Goal: Communication & Community: Ask a question

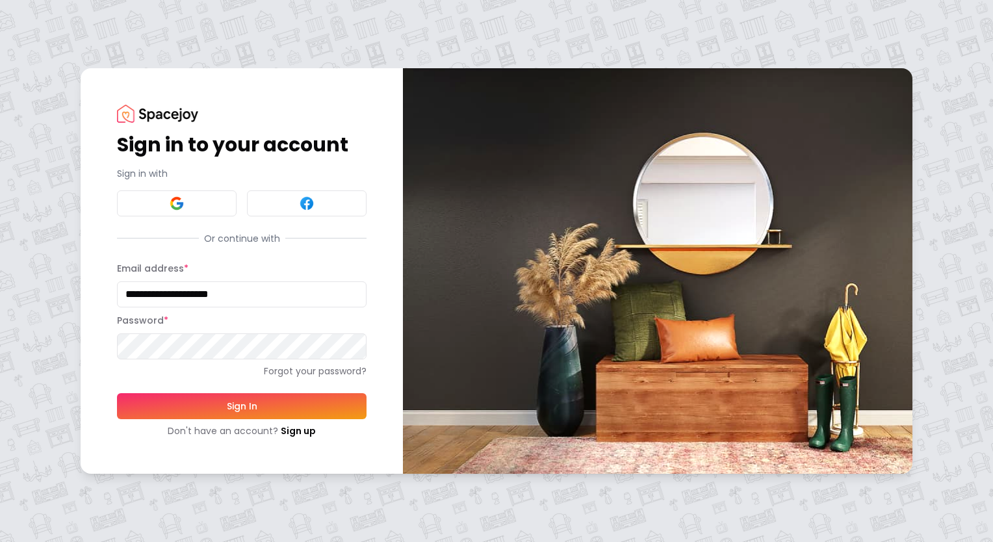
click at [270, 409] on button "Sign In" at bounding box center [241, 406] width 249 height 26
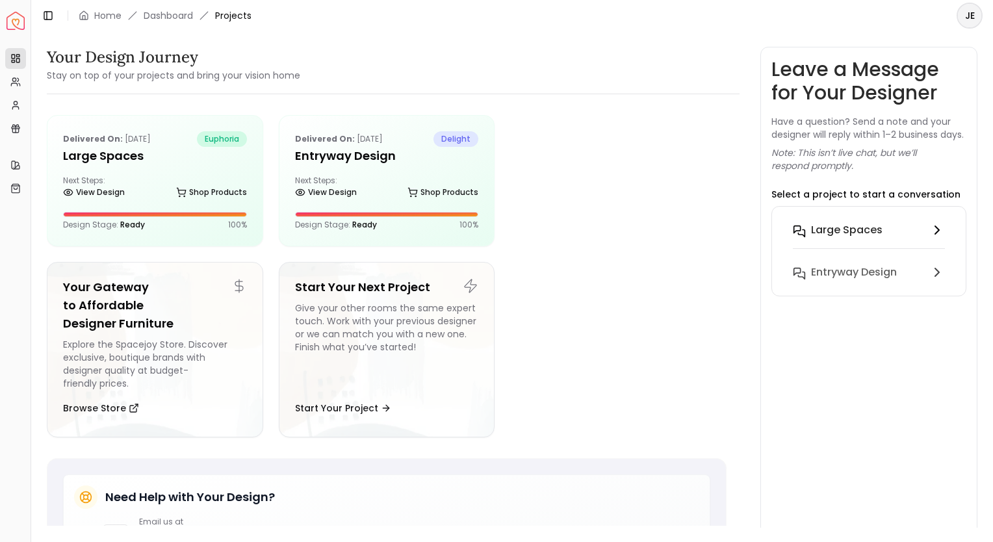
click at [839, 238] on h6 "Large Spaces" at bounding box center [846, 230] width 71 height 16
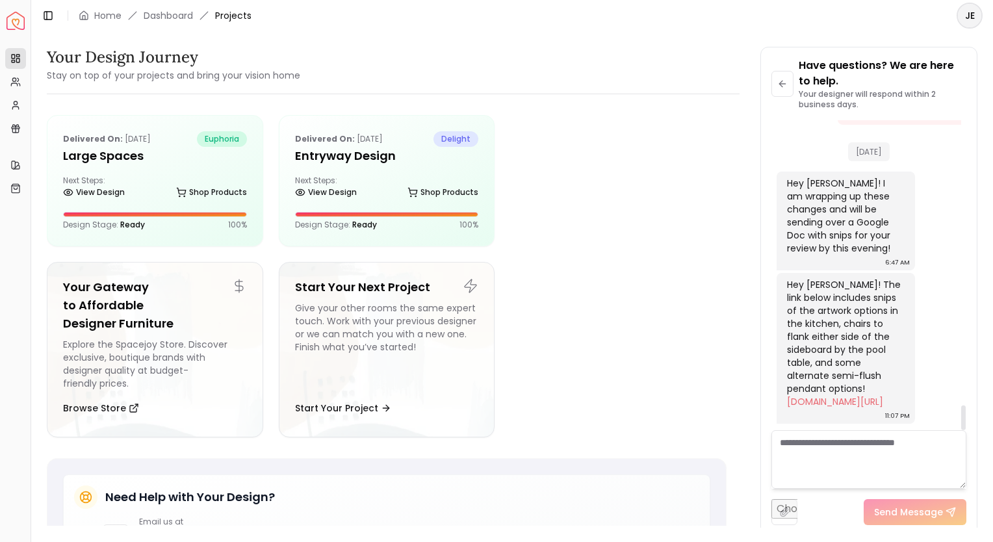
scroll to position [3548, 0]
click at [889, 452] on textarea at bounding box center [868, 459] width 195 height 58
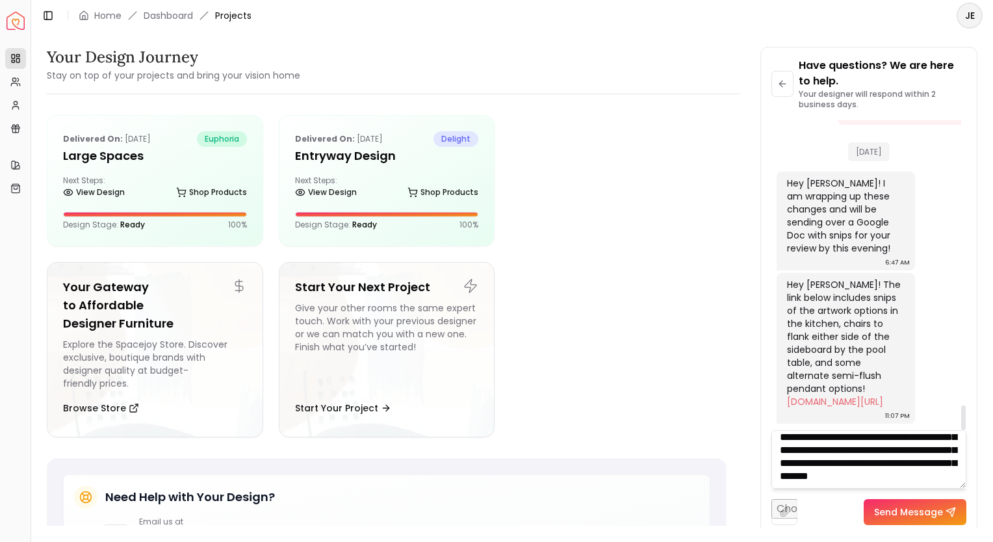
scroll to position [169, 0]
type textarea "**********"
click at [928, 522] on button "Send Message" at bounding box center [914, 512] width 103 height 26
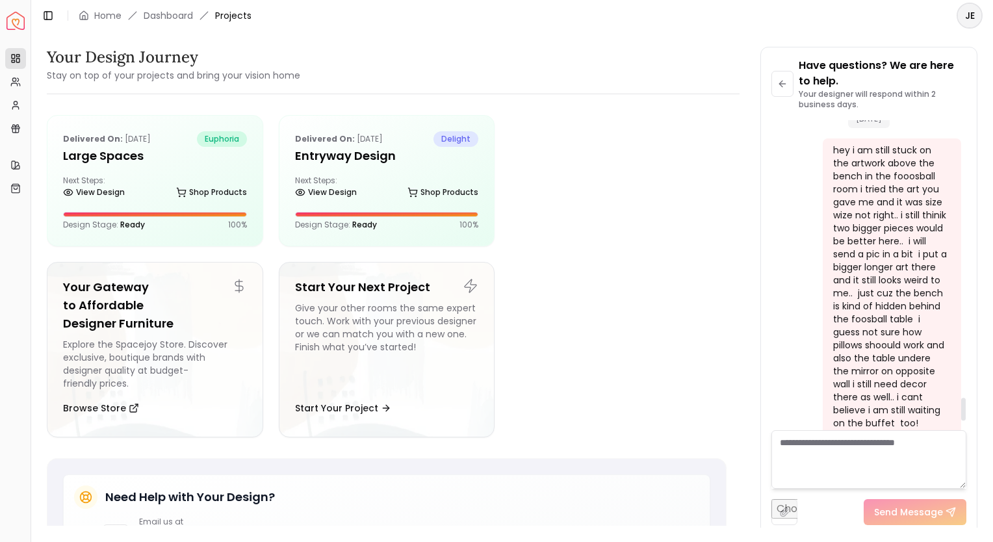
scroll to position [3771, 0]
click at [852, 464] on textarea at bounding box center [868, 459] width 195 height 58
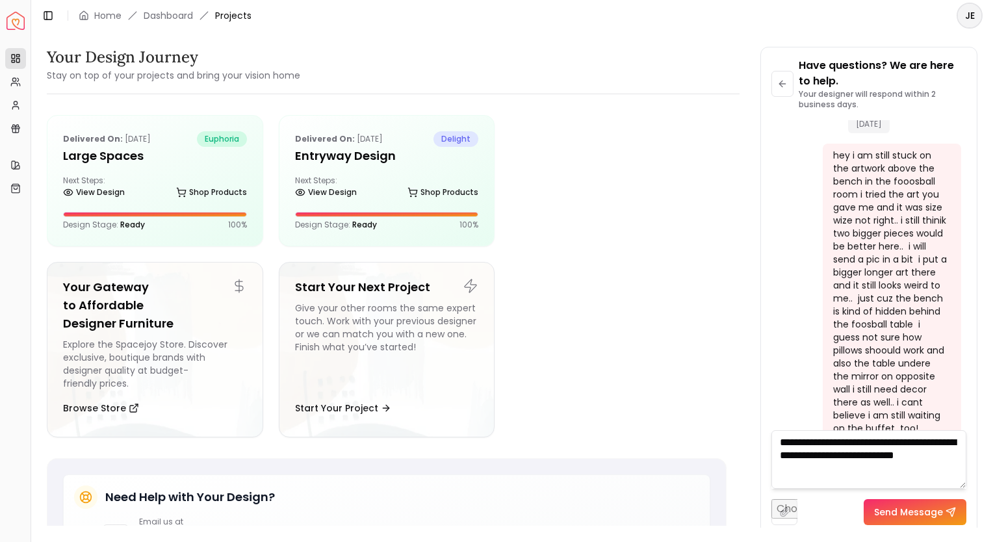
type textarea "**********"
click at [915, 511] on button "Send Message" at bounding box center [914, 512] width 103 height 26
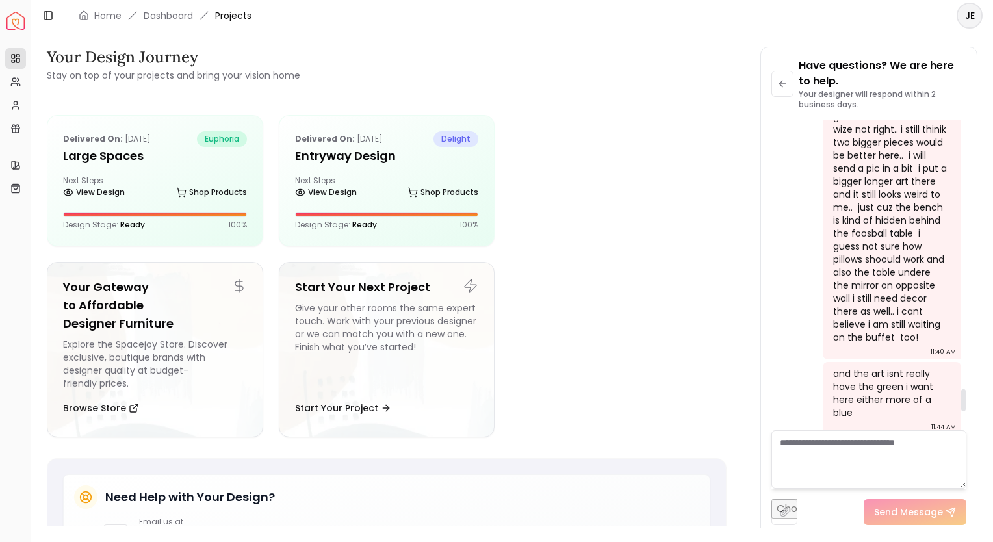
scroll to position [3977, 0]
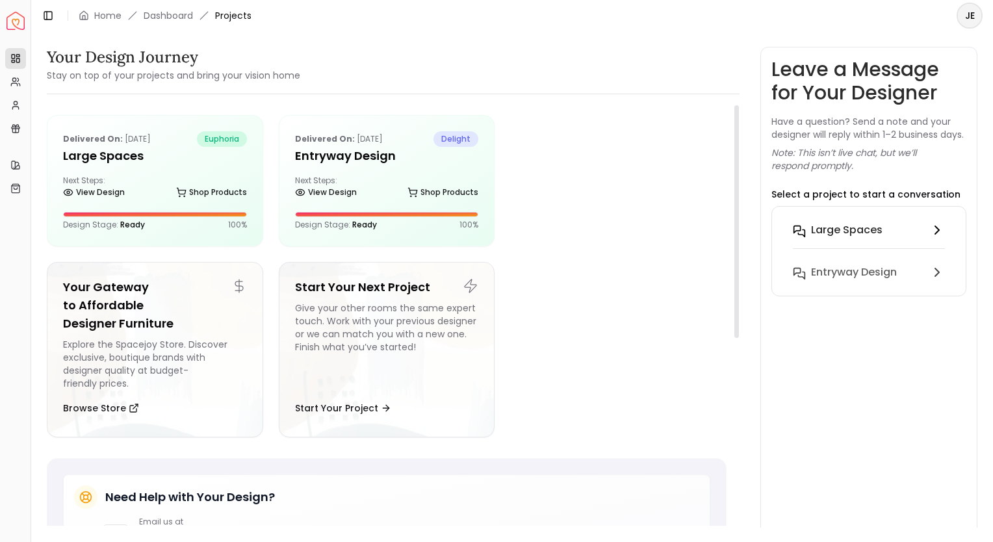
click at [824, 238] on h6 "Large Spaces" at bounding box center [846, 230] width 71 height 16
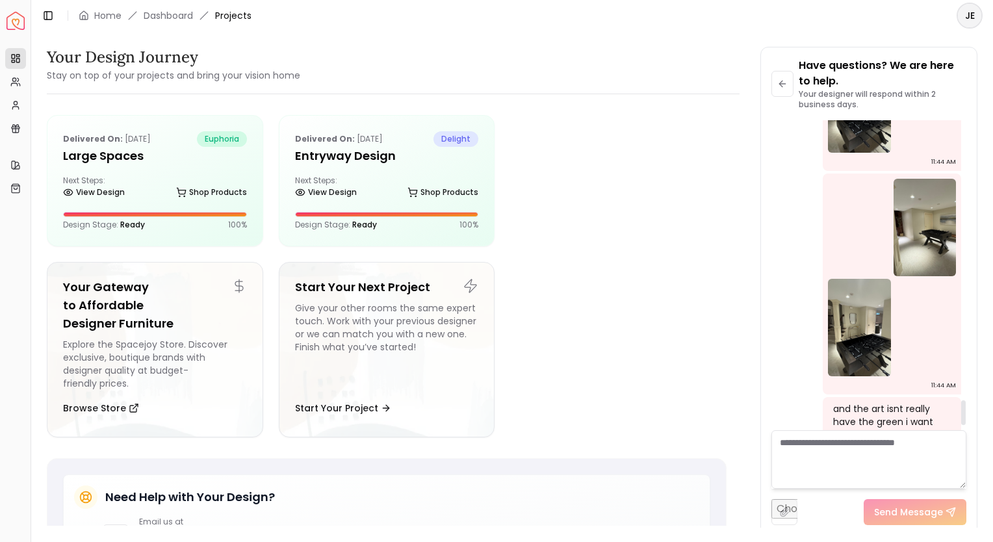
scroll to position [3509, 0]
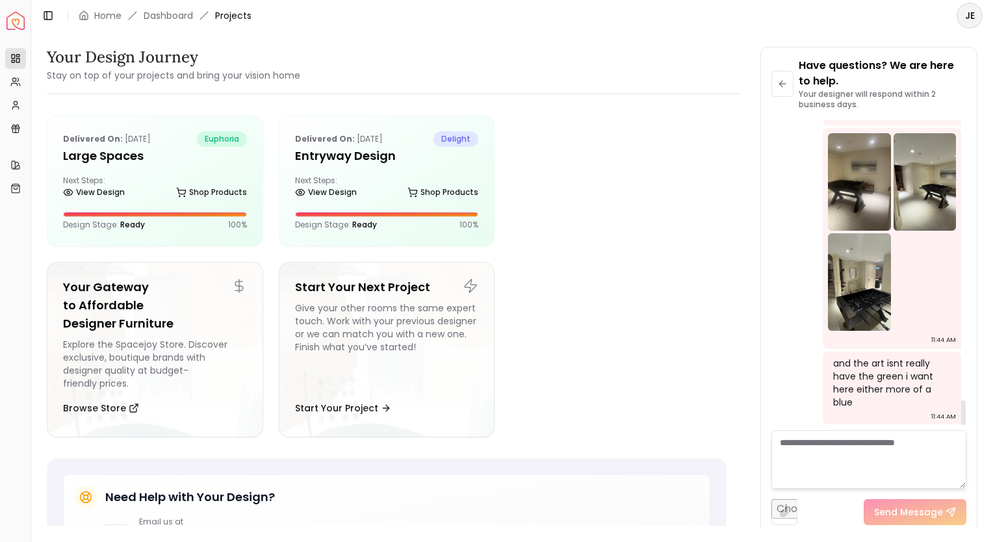
click at [863, 231] on img at bounding box center [859, 181] width 63 height 97
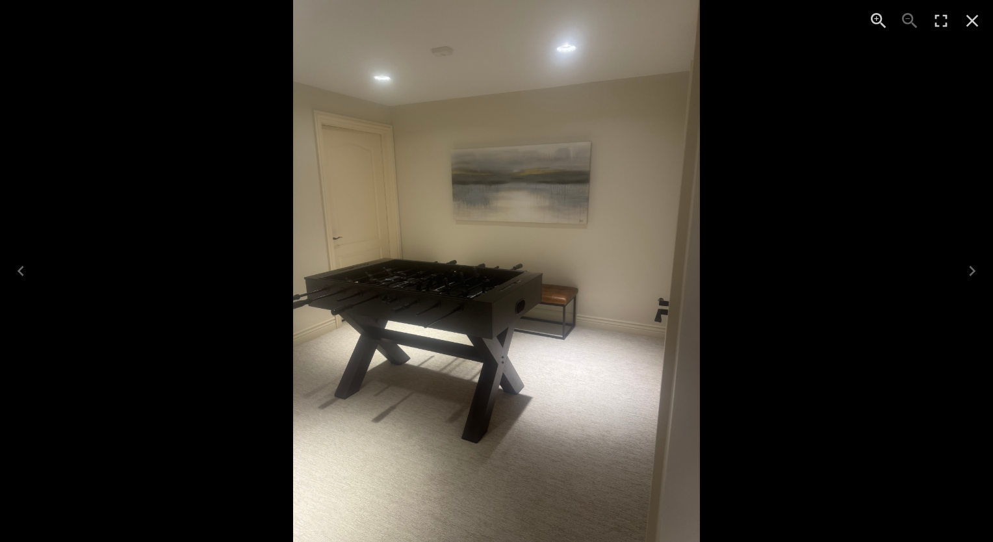
click at [974, 30] on icon "Close" at bounding box center [971, 20] width 21 height 21
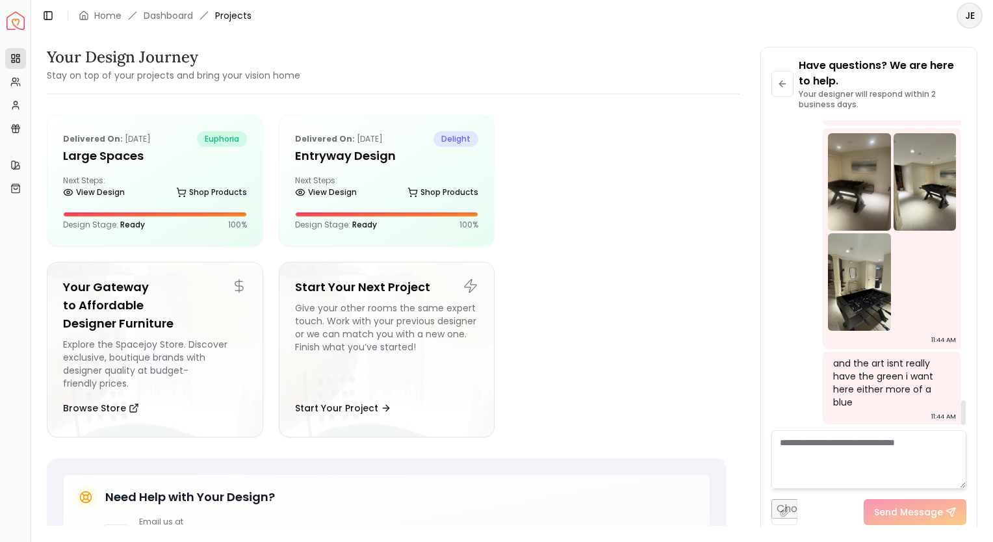
click at [867, 107] on img at bounding box center [859, 58] width 63 height 97
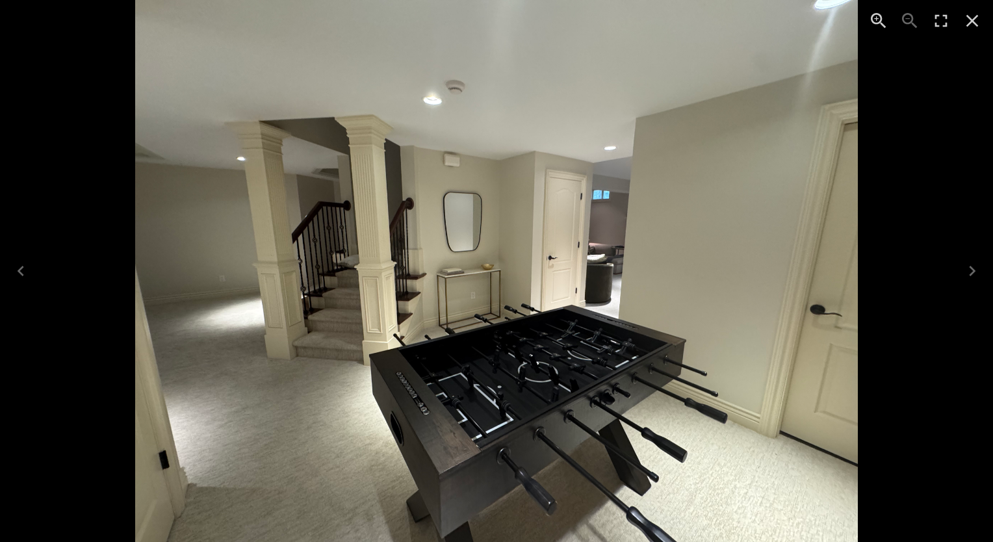
click at [977, 21] on icon "Close" at bounding box center [971, 20] width 21 height 21
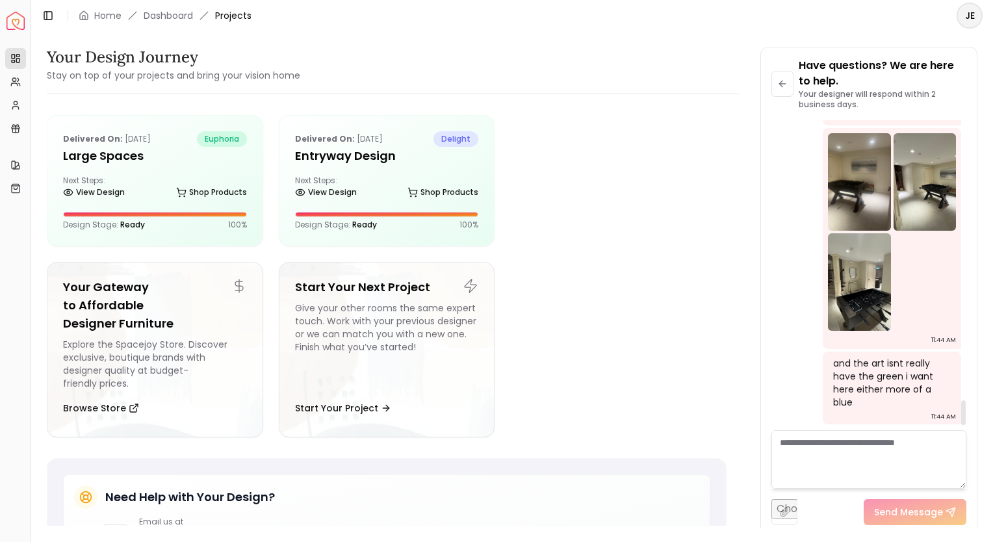
click at [910, 222] on img at bounding box center [924, 181] width 63 height 97
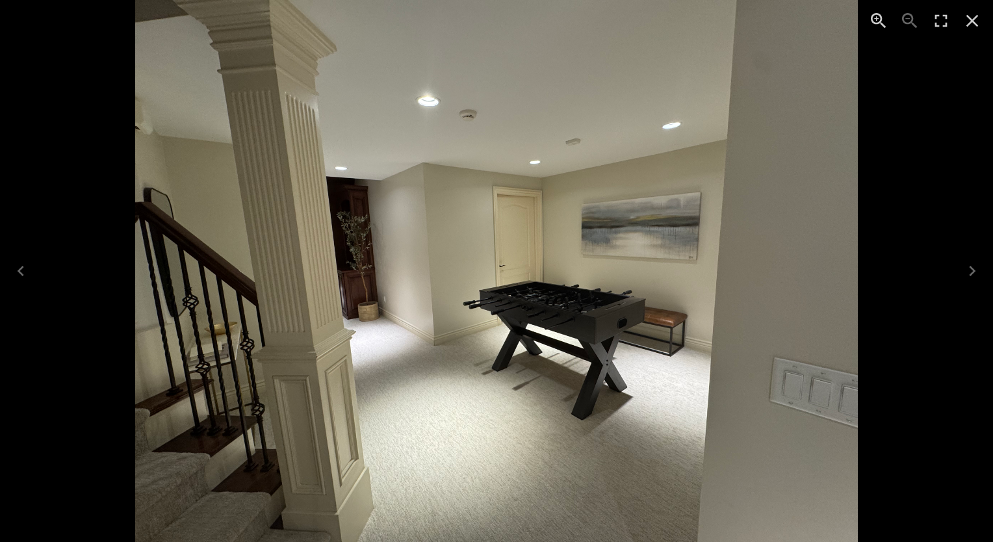
click at [974, 14] on icon "Close" at bounding box center [971, 20] width 21 height 21
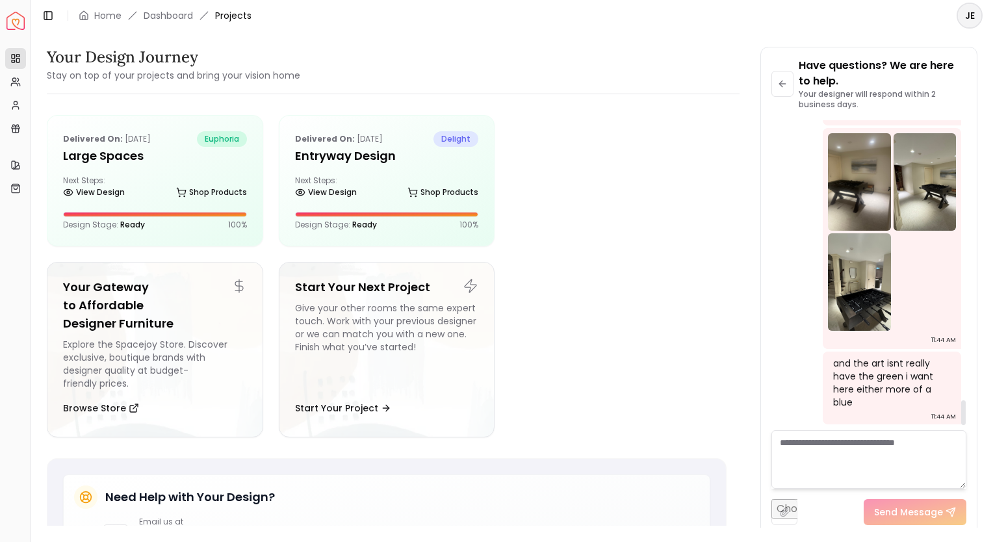
click at [831, 443] on textarea at bounding box center [868, 459] width 195 height 58
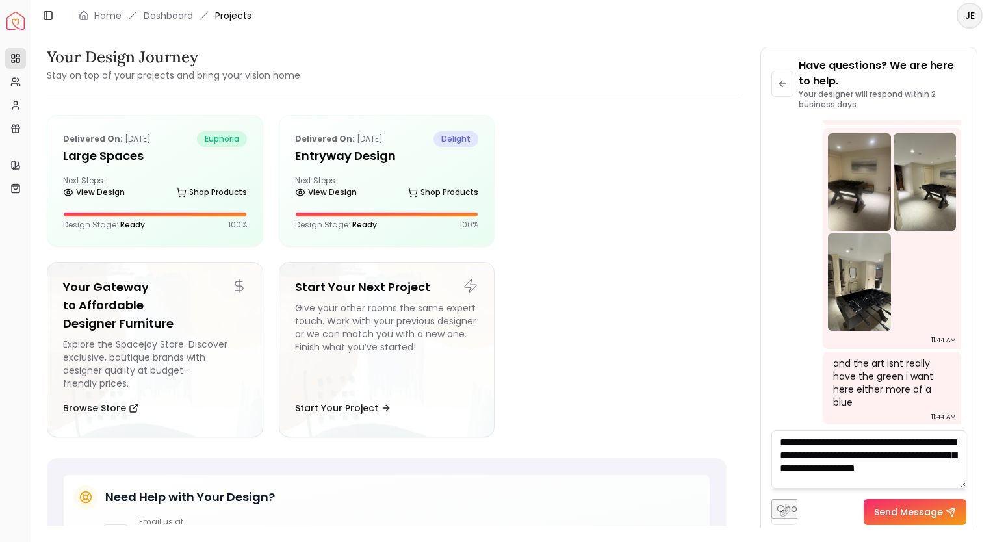
scroll to position [0, 0]
type textarea "**********"
click at [924, 504] on button "Send Message" at bounding box center [914, 512] width 103 height 26
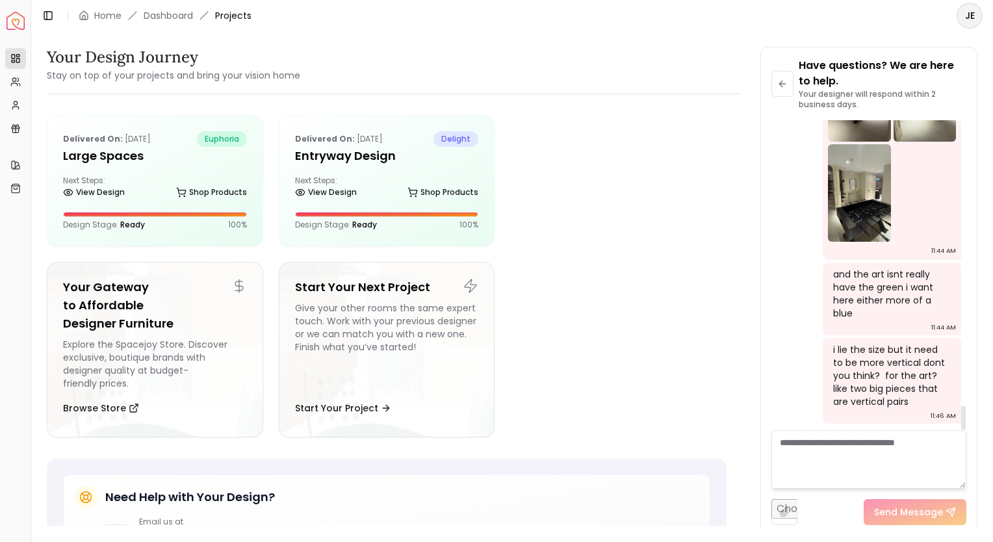
scroll to position [3662, 0]
click at [961, 408] on div at bounding box center [963, 418] width 5 height 24
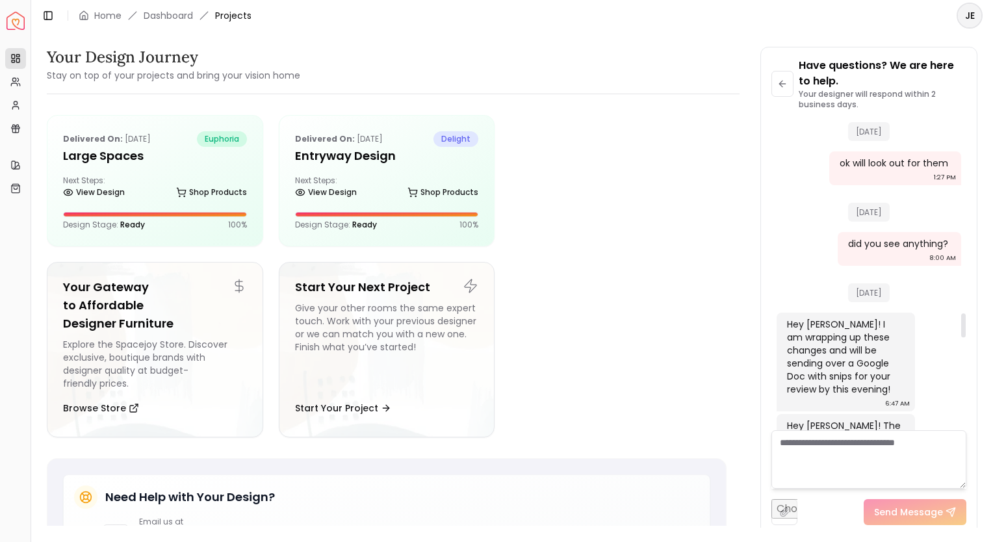
scroll to position [2233, 0]
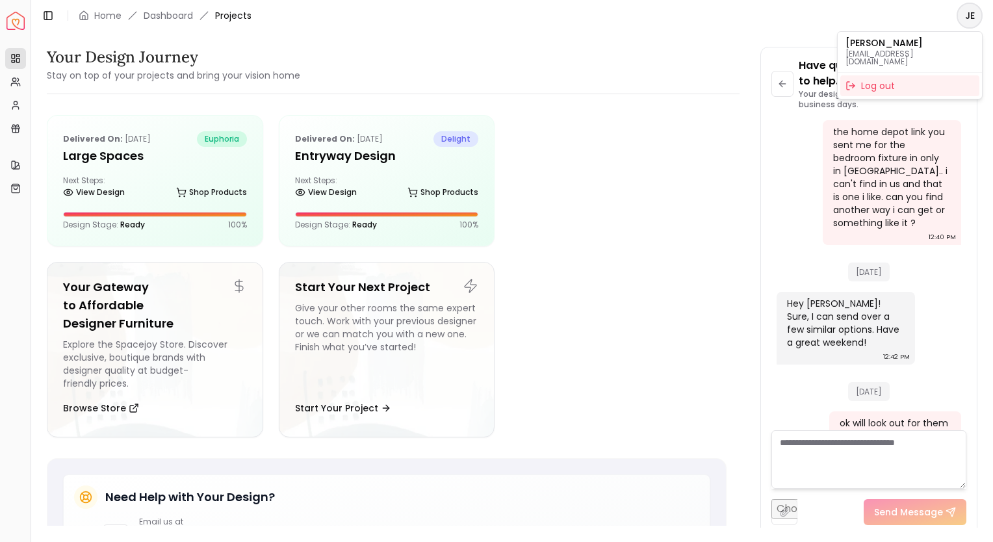
click at [977, 14] on html "Spacejoy Dashboard Overview Projects My Referrals My Profile Gift Card Balance …" at bounding box center [496, 271] width 993 height 542
click at [19, 19] on html "Spacejoy Dashboard Overview Projects My Referrals My Profile Gift Card Balance …" at bounding box center [496, 271] width 993 height 542
click at [97, 19] on link "Home" at bounding box center [107, 15] width 27 height 13
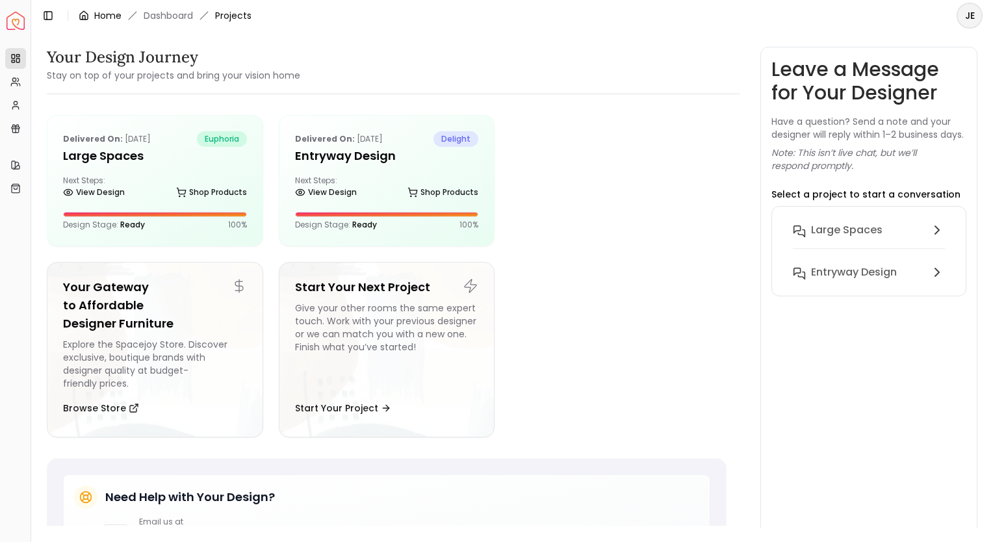
click at [100, 18] on link "Home" at bounding box center [107, 15] width 27 height 13
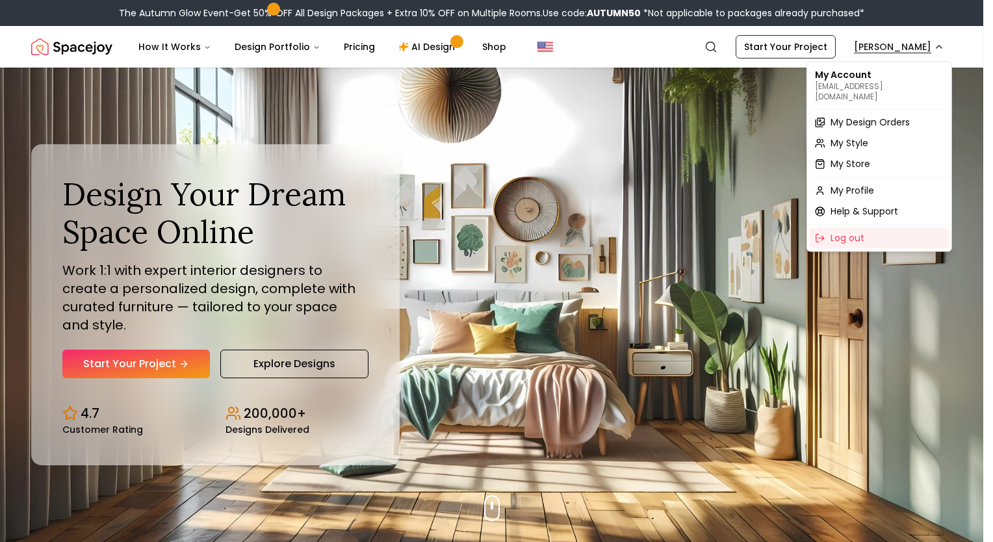
click at [860, 116] on span "My Design Orders" at bounding box center [869, 122] width 79 height 13
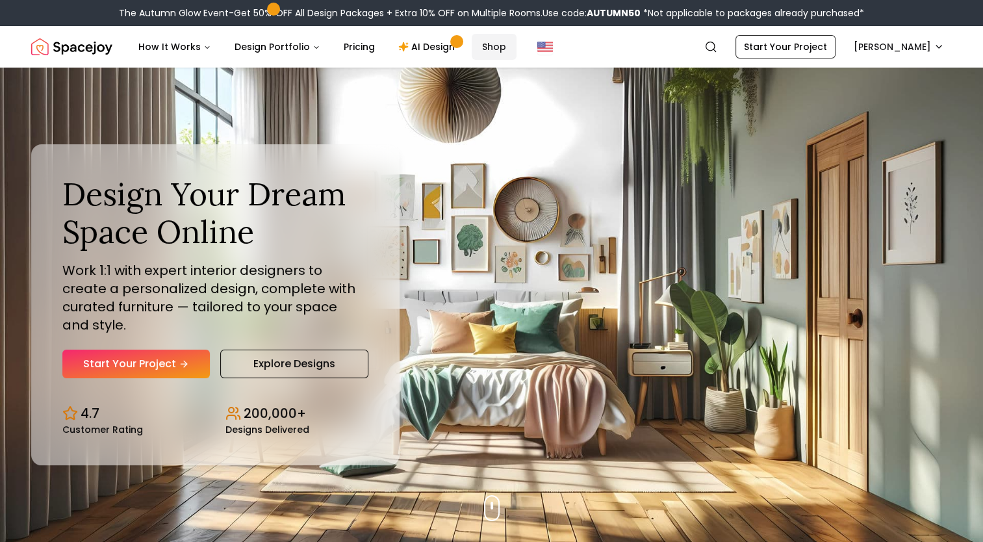
click at [486, 47] on link "Shop" at bounding box center [494, 47] width 45 height 26
click at [484, 45] on link "Shop" at bounding box center [494, 47] width 45 height 26
